Goal: Navigation & Orientation: Find specific page/section

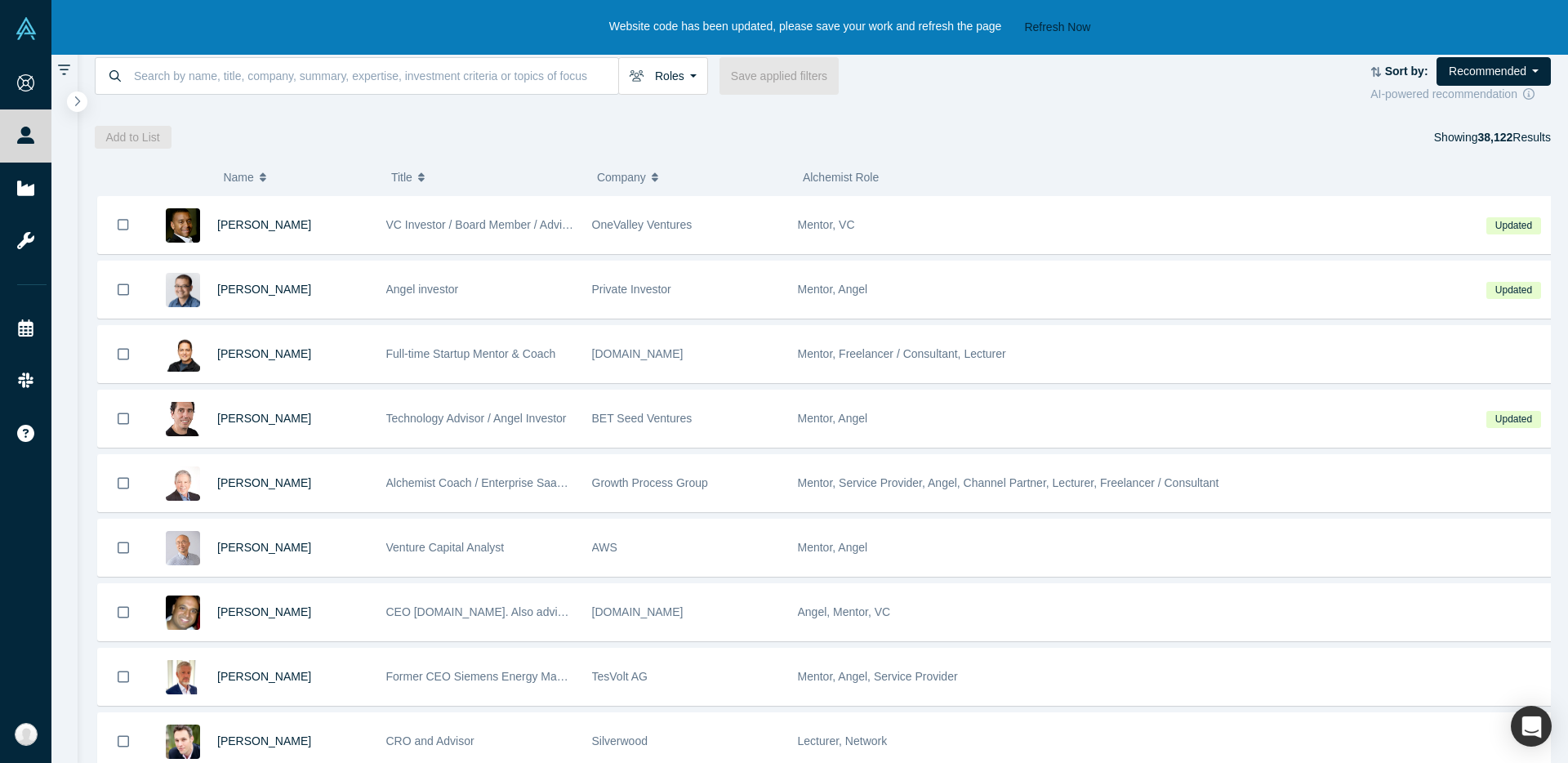
click at [1006, 143] on div "Add to List Showing 38,122 Results" at bounding box center [823, 137] width 1456 height 23
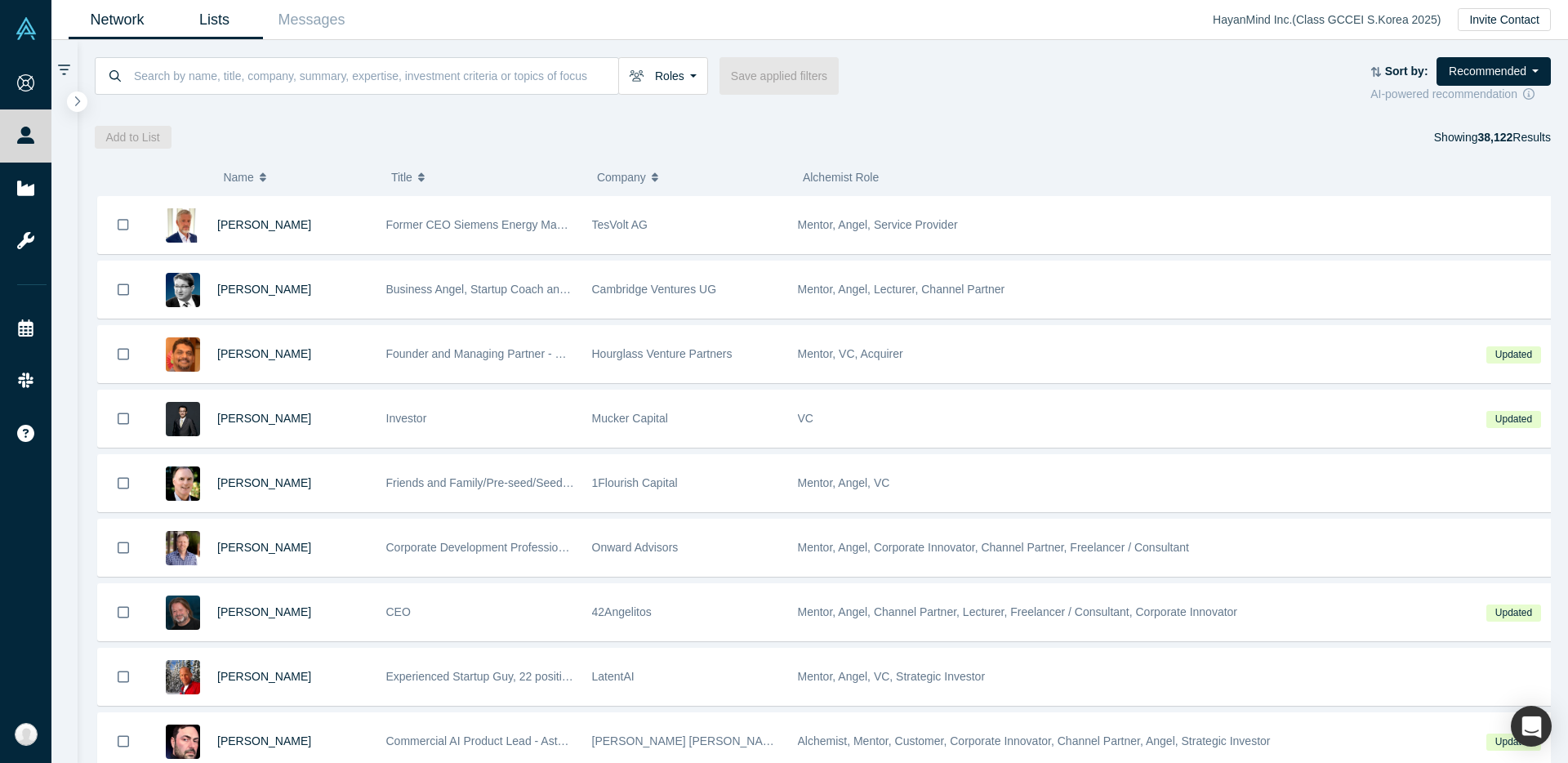
click at [224, 21] on link "Lists" at bounding box center [214, 20] width 97 height 38
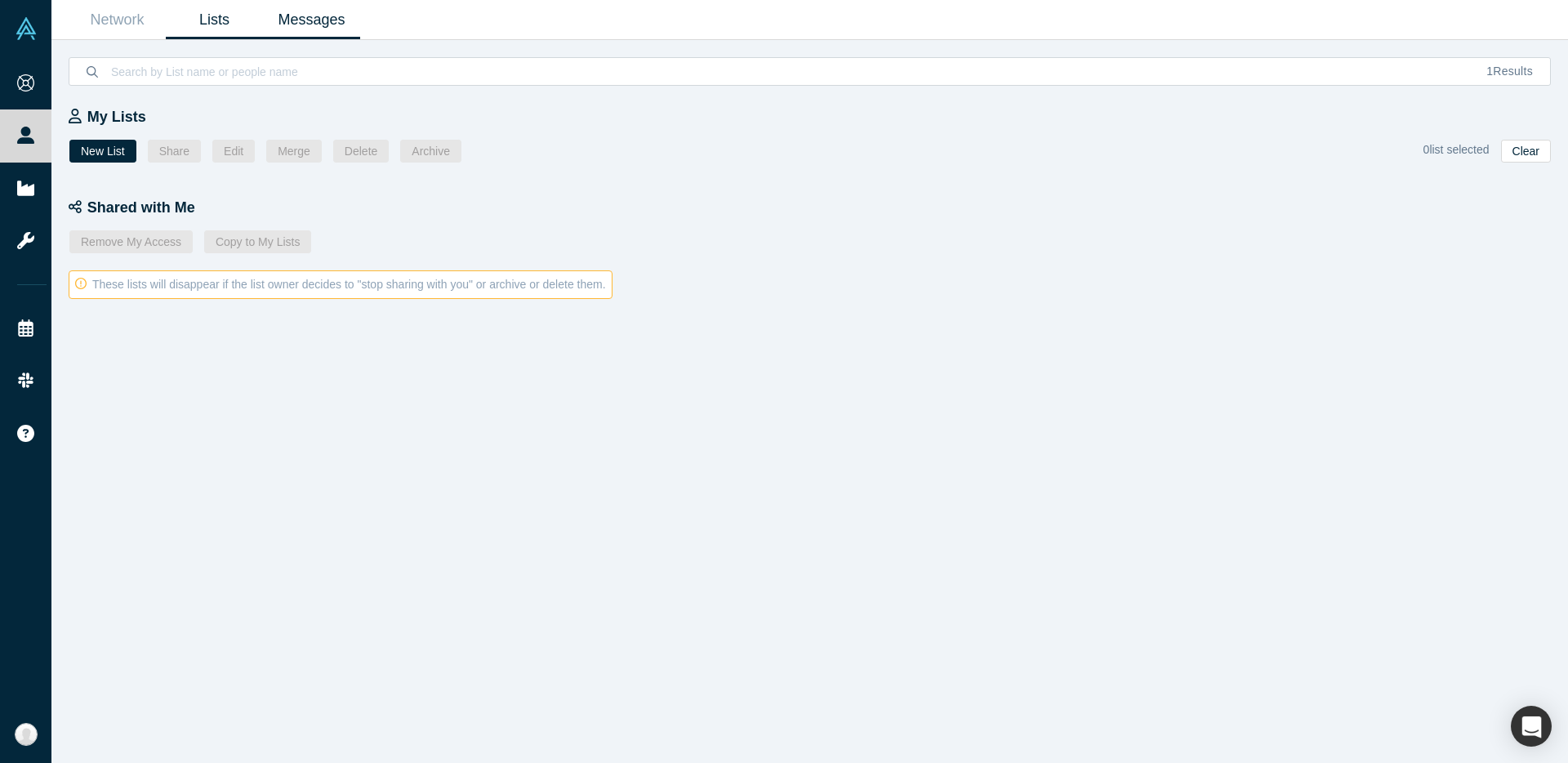
click at [303, 20] on link "Messages" at bounding box center [311, 20] width 97 height 38
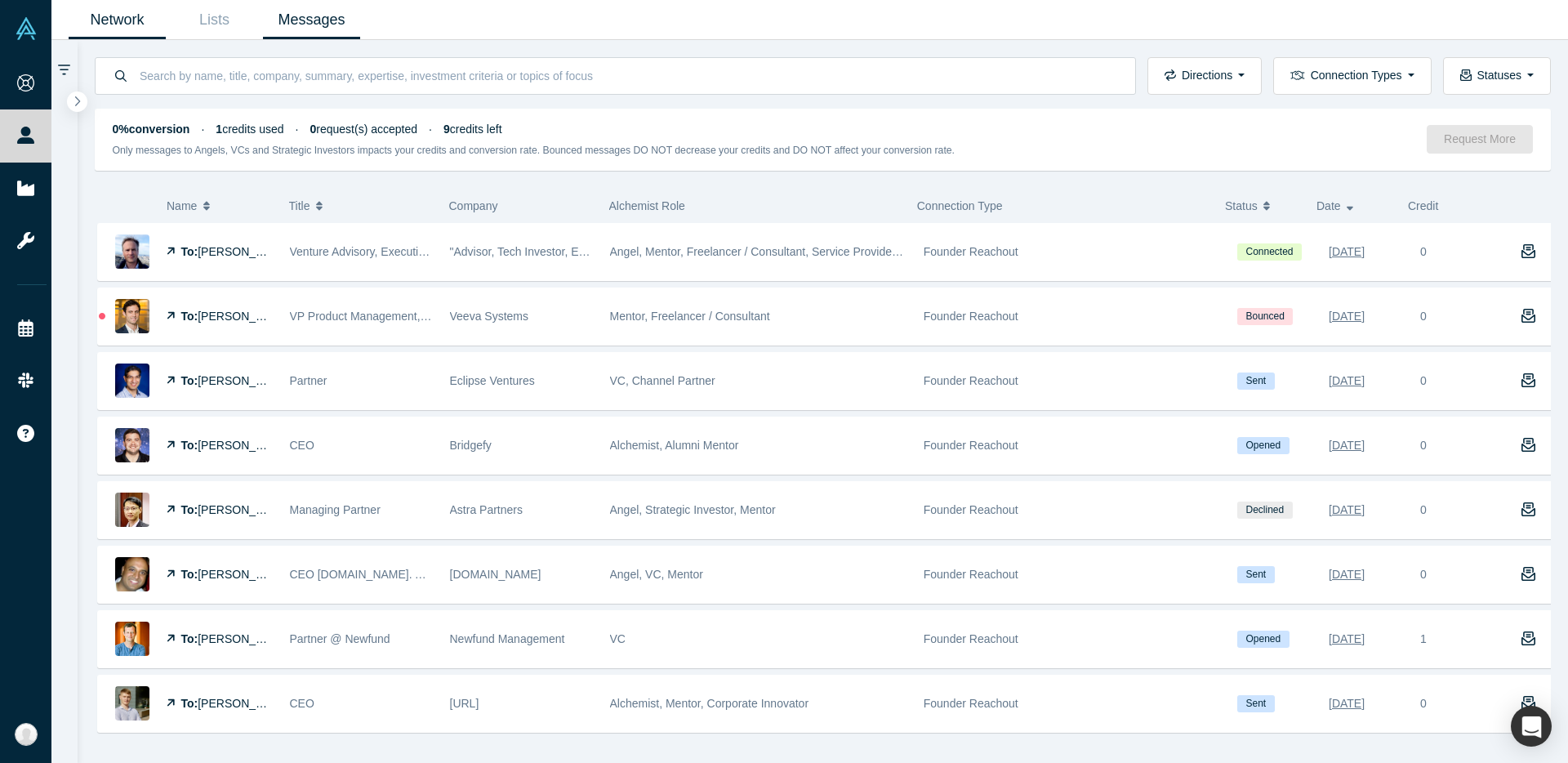
click at [151, 22] on link "Network" at bounding box center [117, 20] width 97 height 38
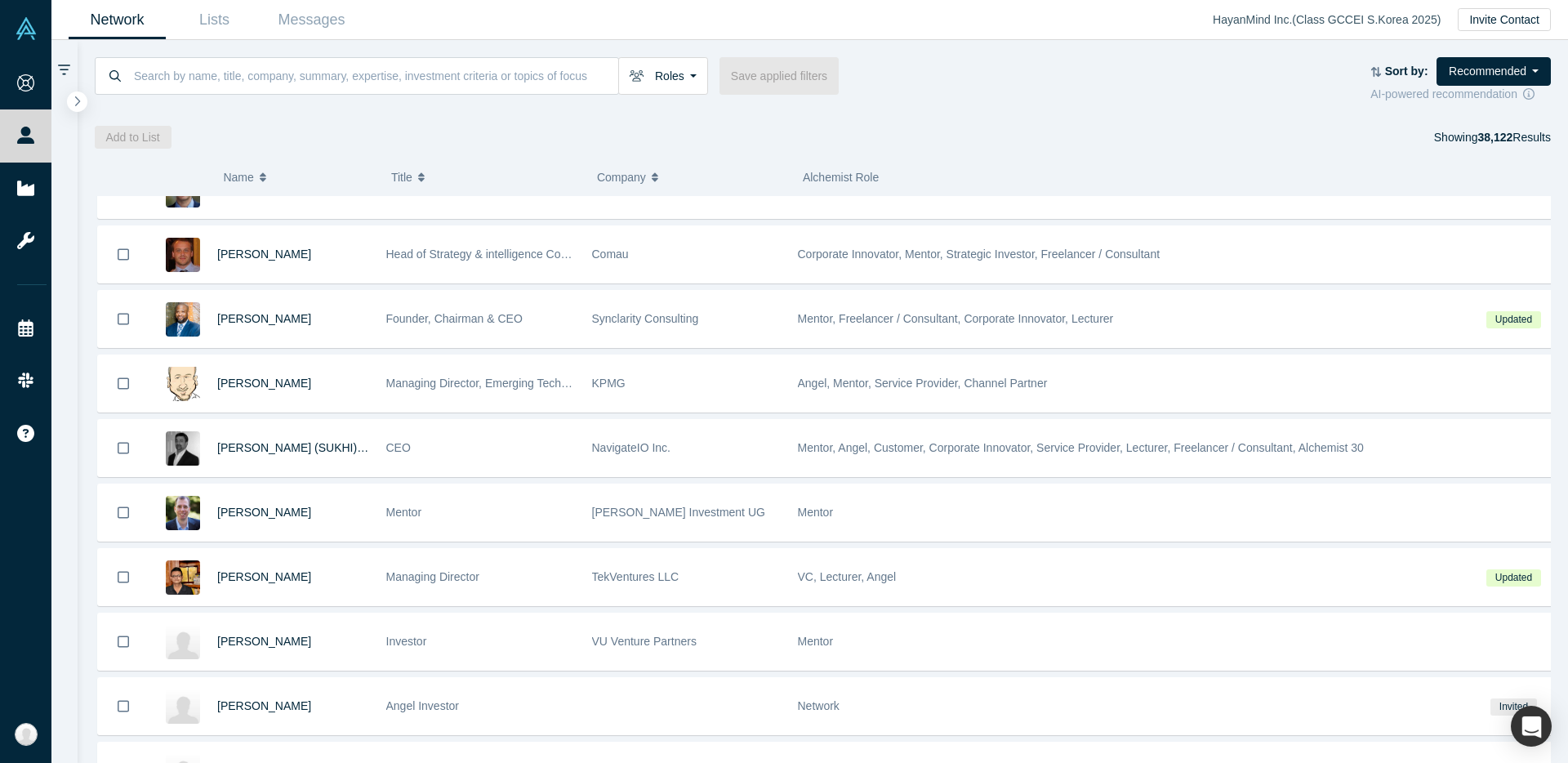
scroll to position [2671, 0]
